Goal: Information Seeking & Learning: Find specific fact

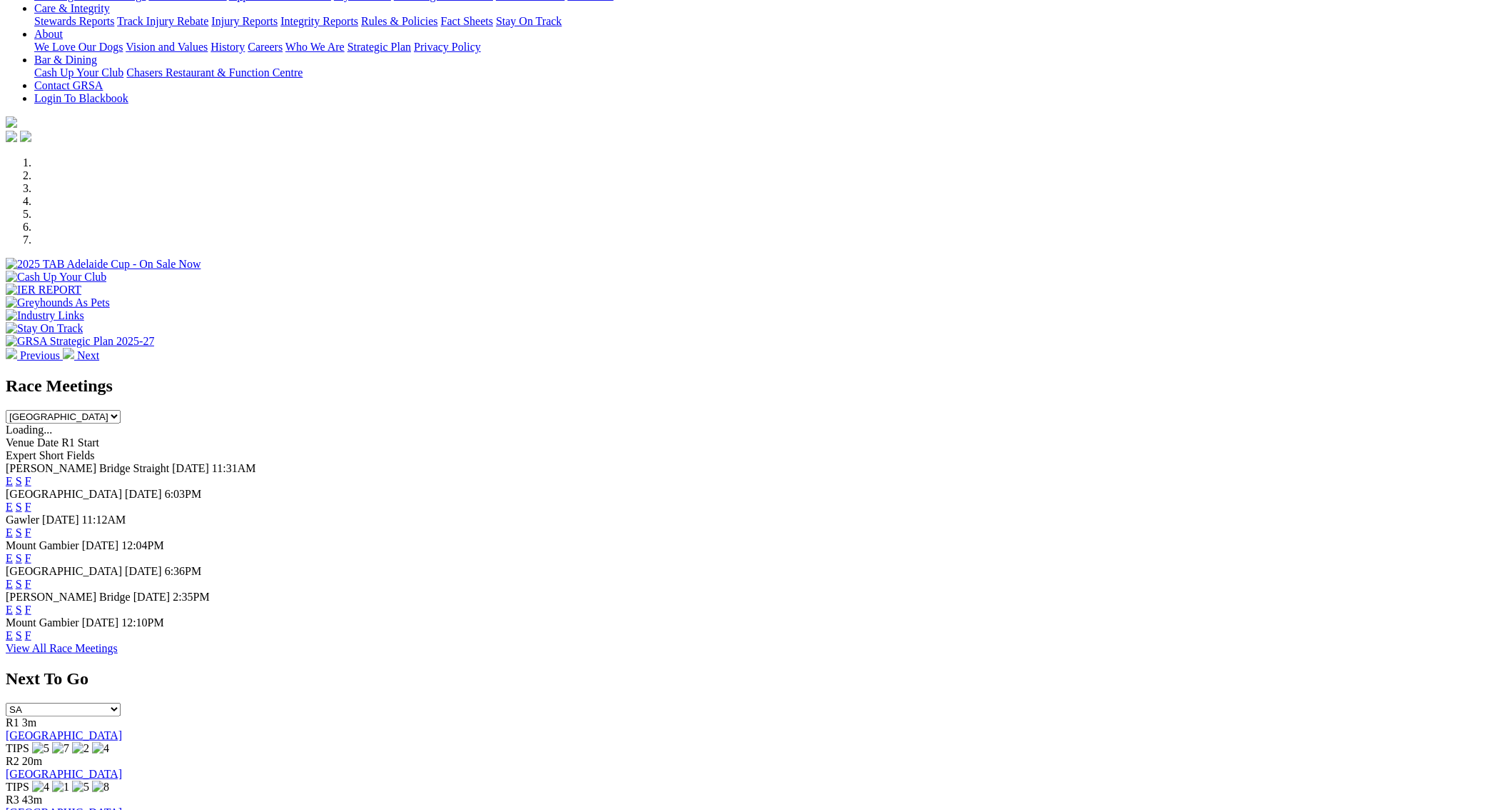
scroll to position [323, 0]
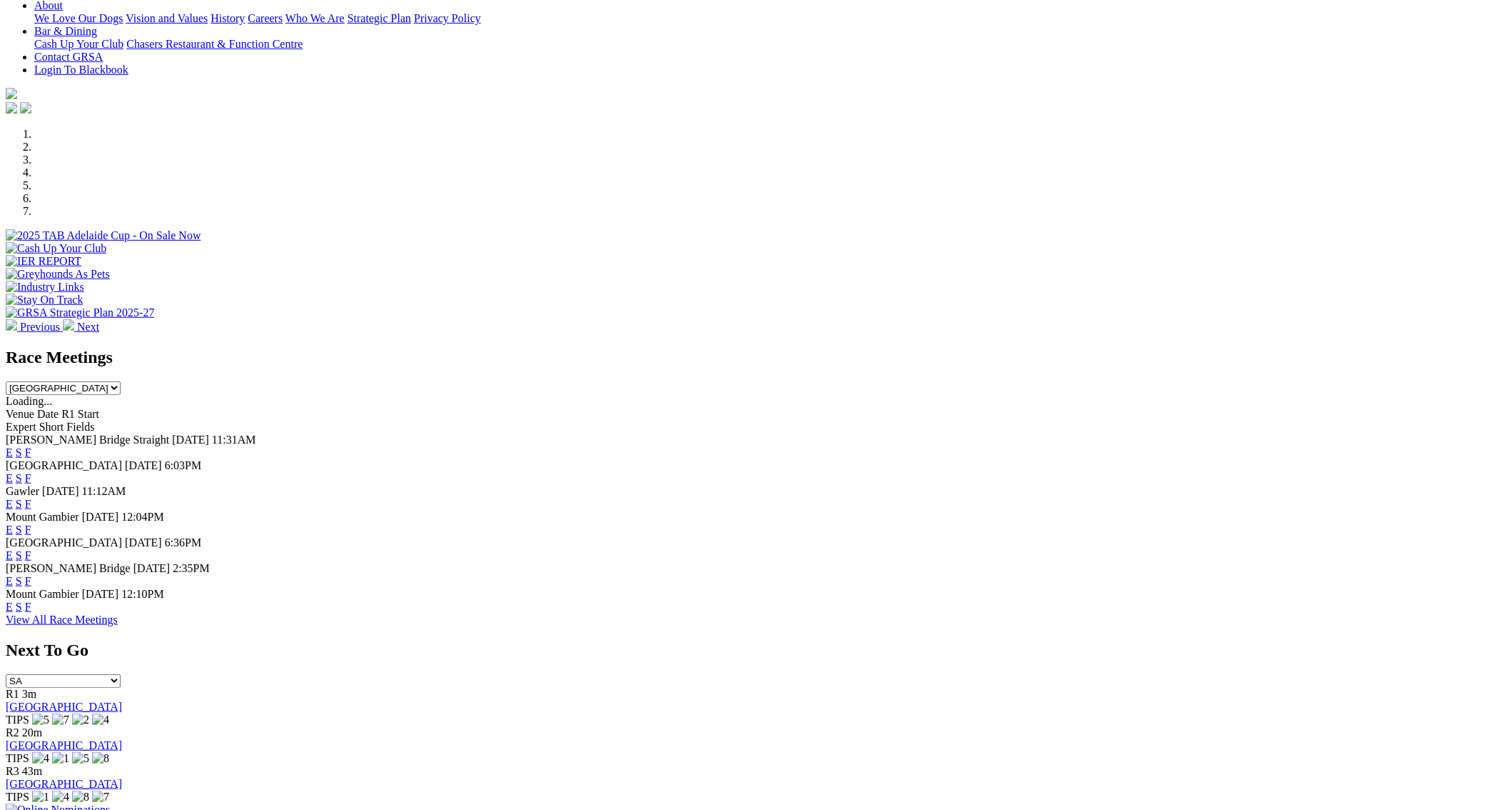
click at [31, 613] on link "F" at bounding box center [28, 607] width 6 height 12
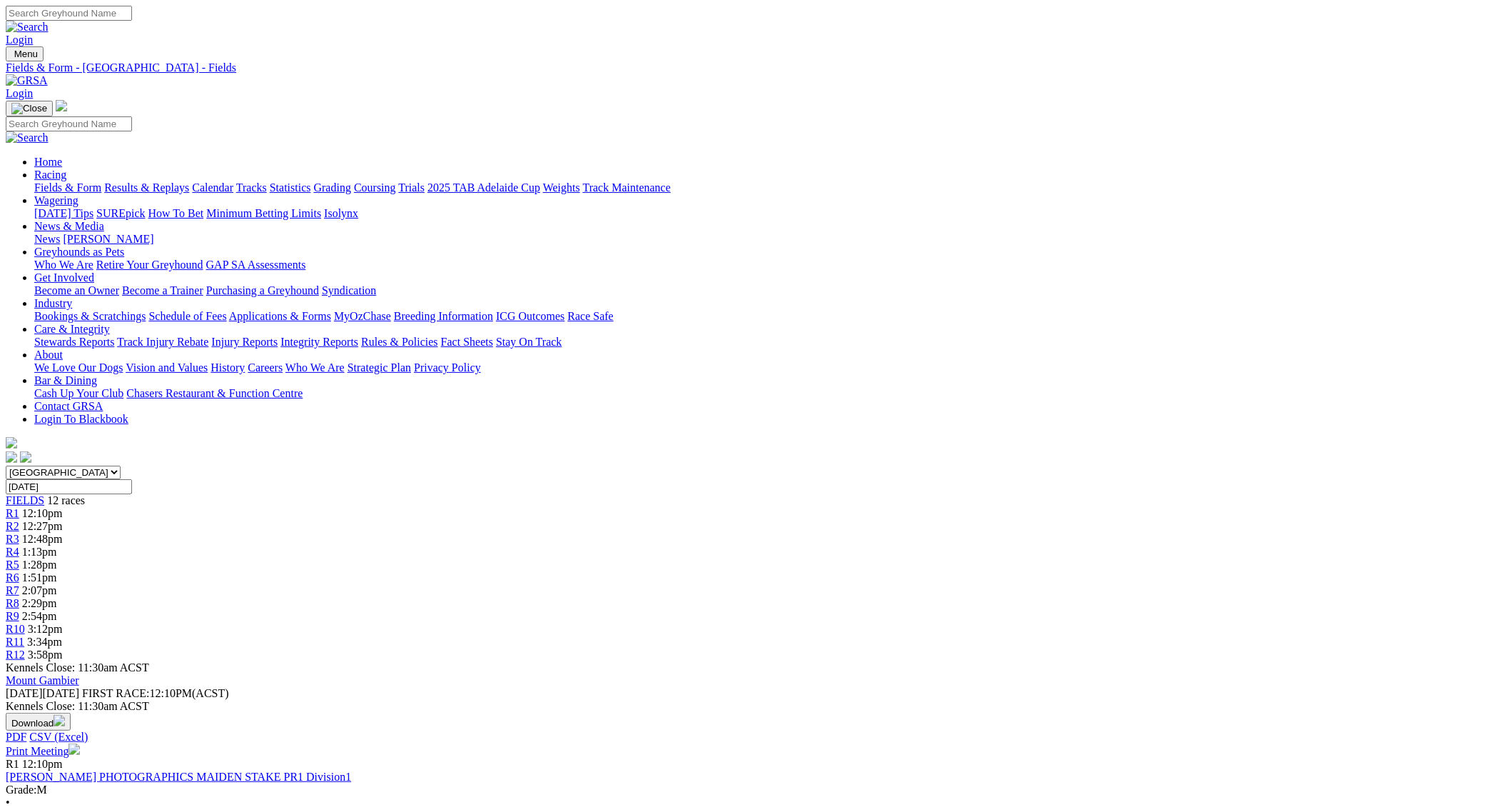
click at [102, 182] on link "Fields & Form" at bounding box center [68, 188] width 67 height 12
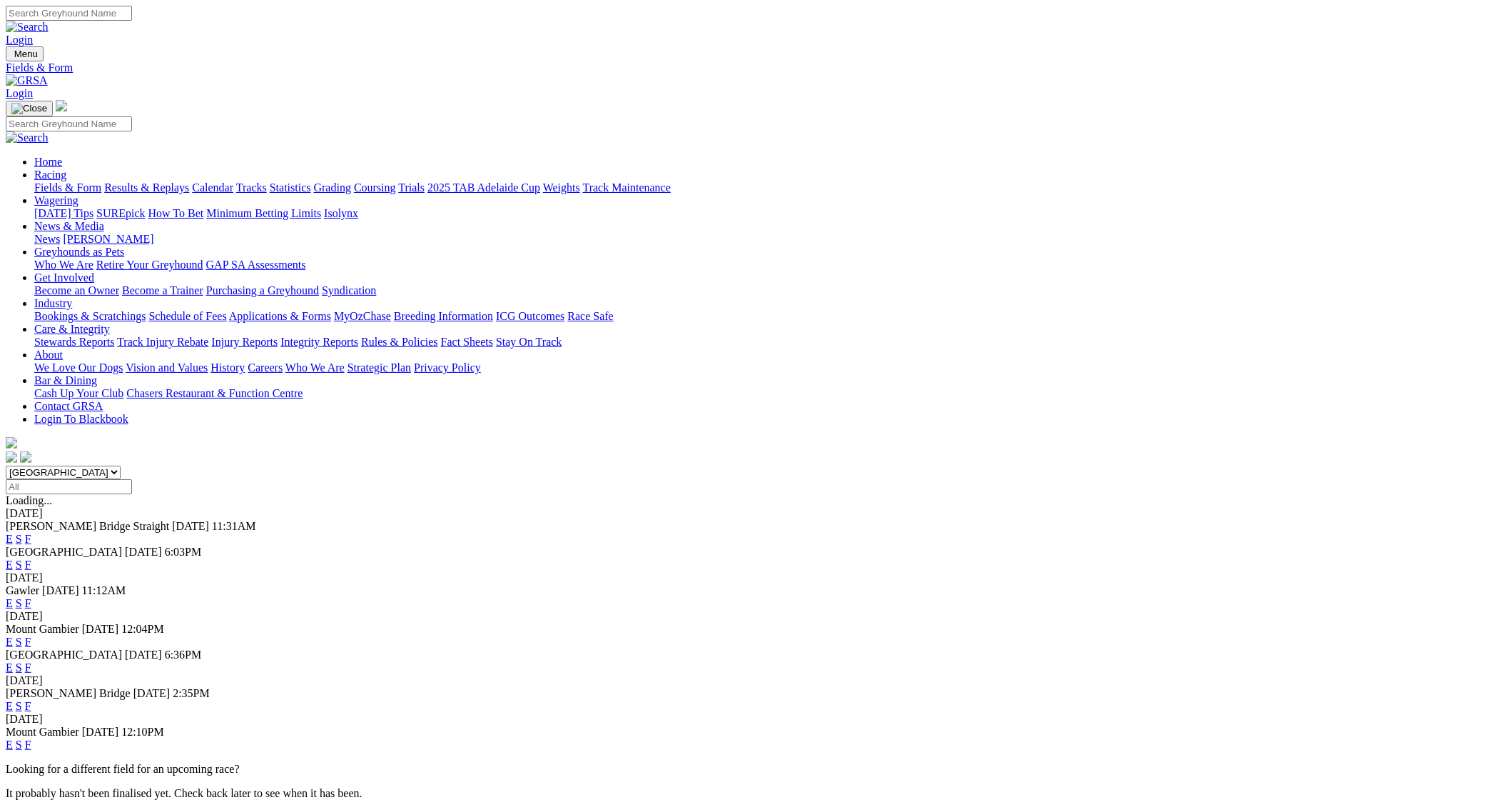
click at [31, 635] on link "F" at bounding box center [28, 641] width 6 height 12
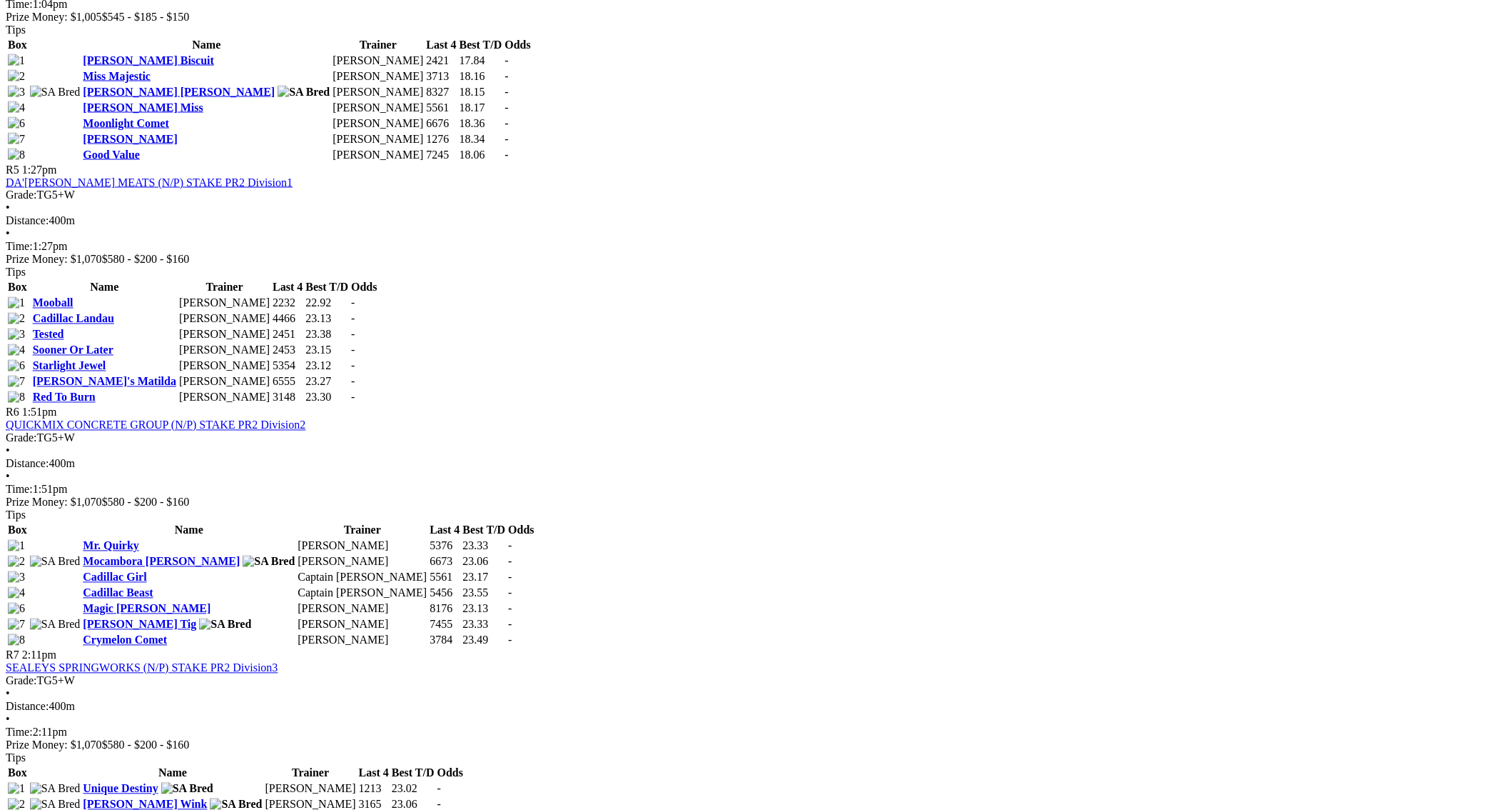
scroll to position [1544, 0]
